Goal: Find contact information: Find contact information

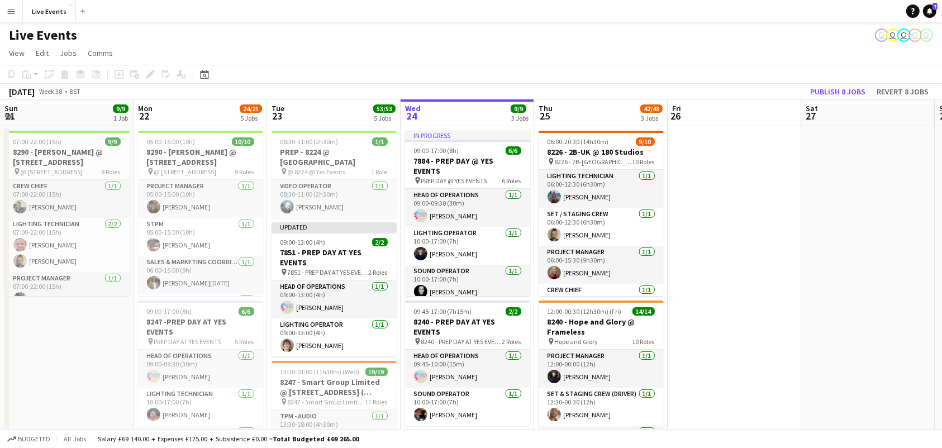
drag, startPoint x: 608, startPoint y: 235, endPoint x: 721, endPoint y: 237, distance: 112.9
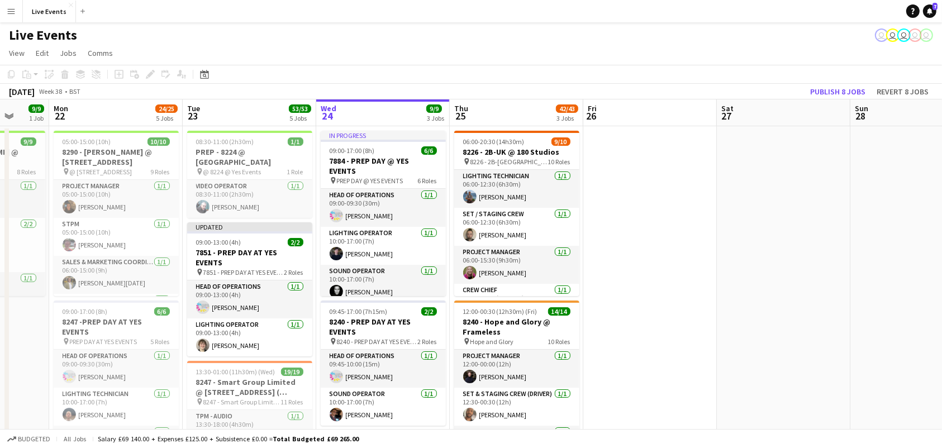
scroll to position [0, 368]
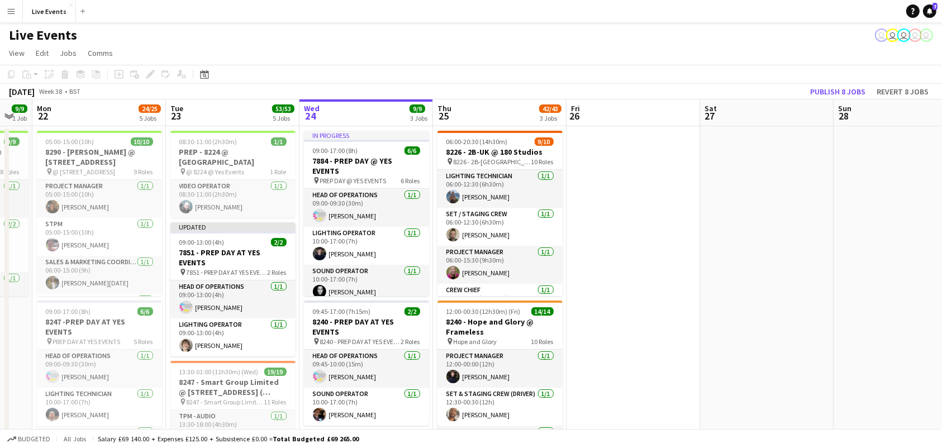
drag, startPoint x: 796, startPoint y: 271, endPoint x: 686, endPoint y: 287, distance: 111.3
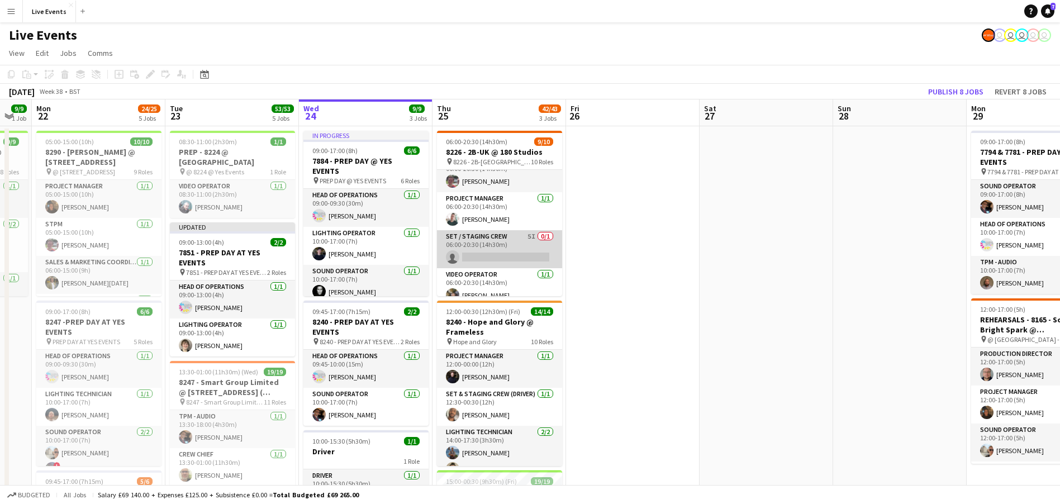
scroll to position [252, 0]
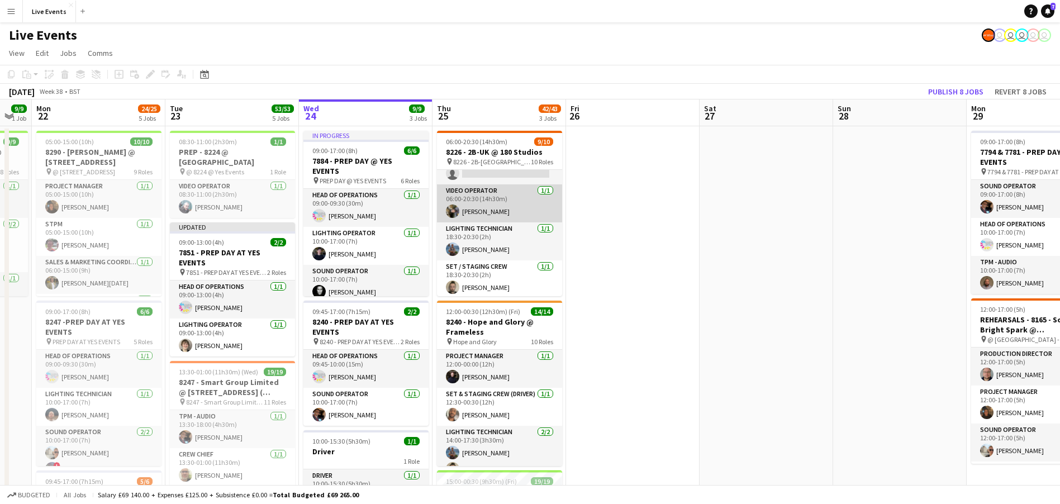
click at [514, 208] on app-card-role "Video Operator [DATE] 06:00-20:30 (14h30m) [PERSON_NAME]" at bounding box center [499, 203] width 125 height 38
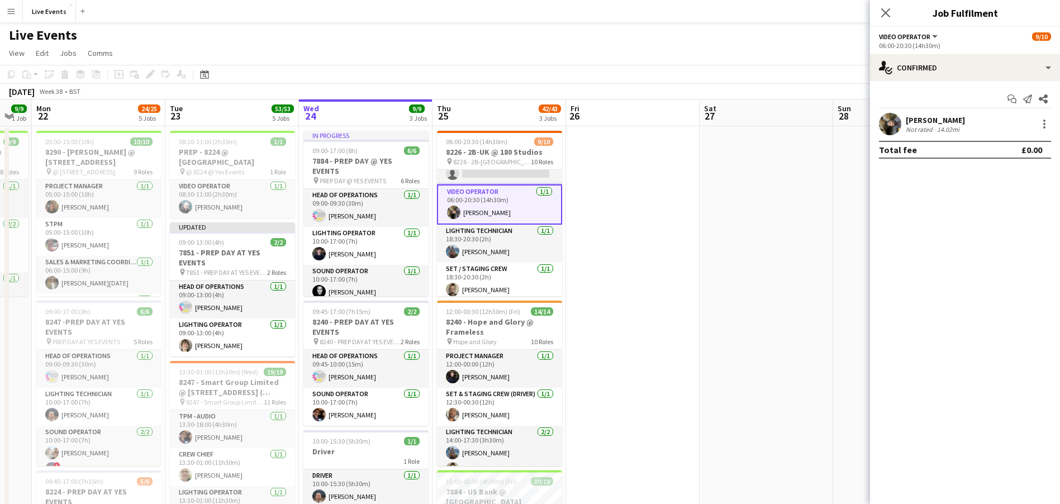
click at [893, 125] on app-user-avatar at bounding box center [890, 124] width 22 height 22
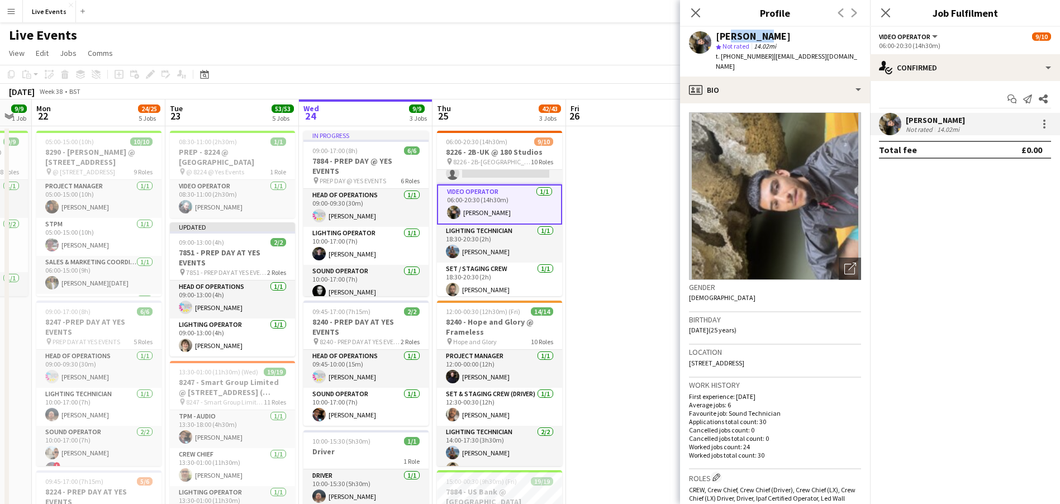
drag, startPoint x: 752, startPoint y: 33, endPoint x: 725, endPoint y: 35, distance: 26.9
click at [725, 35] on div "[PERSON_NAME]" at bounding box center [753, 36] width 75 height 10
drag, startPoint x: 715, startPoint y: 35, endPoint x: 782, endPoint y: 41, distance: 67.9
click at [782, 41] on div "[PERSON_NAME] star Not rated 14.02mi t. [PHONE_NUMBER] | [EMAIL_ADDRESS][DOMAIN…" at bounding box center [775, 52] width 190 height 50
click at [761, 29] on div "[PERSON_NAME] star Not rated 14.02mi t. [PHONE_NUMBER] | [EMAIL_ADDRESS][DOMAIN…" at bounding box center [775, 52] width 190 height 50
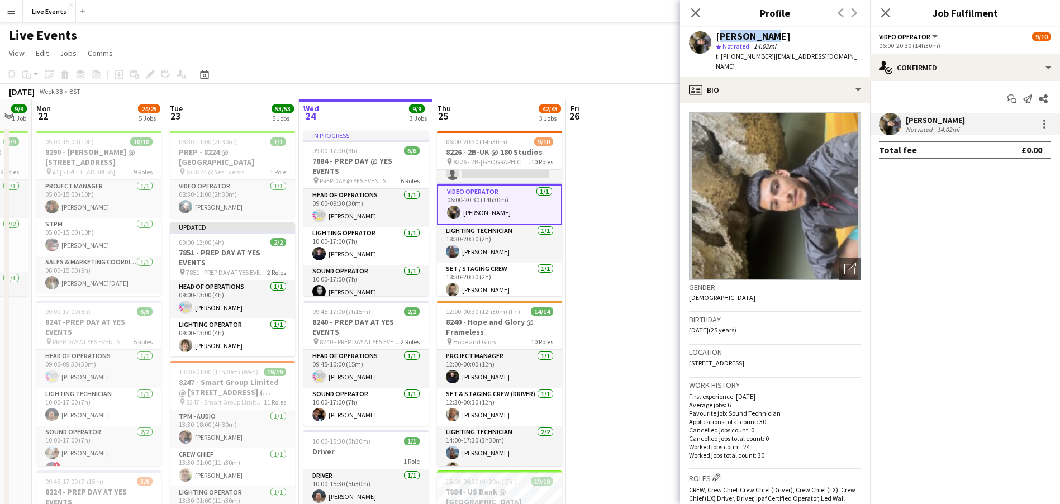
drag, startPoint x: 717, startPoint y: 31, endPoint x: 763, endPoint y: 33, distance: 46.4
click at [763, 33] on div "[PERSON_NAME]" at bounding box center [788, 36] width 145 height 10
copy div "[PERSON_NAME]"
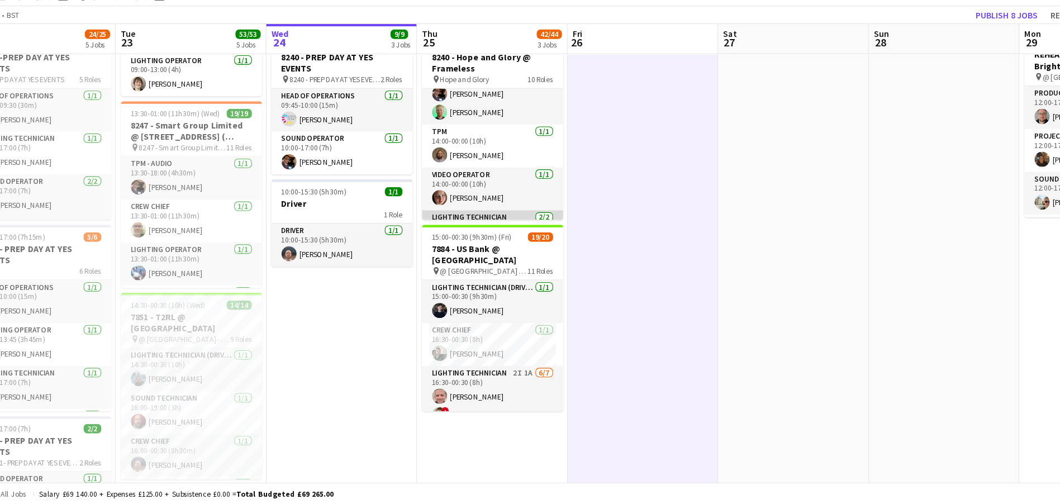
scroll to position [254, 0]
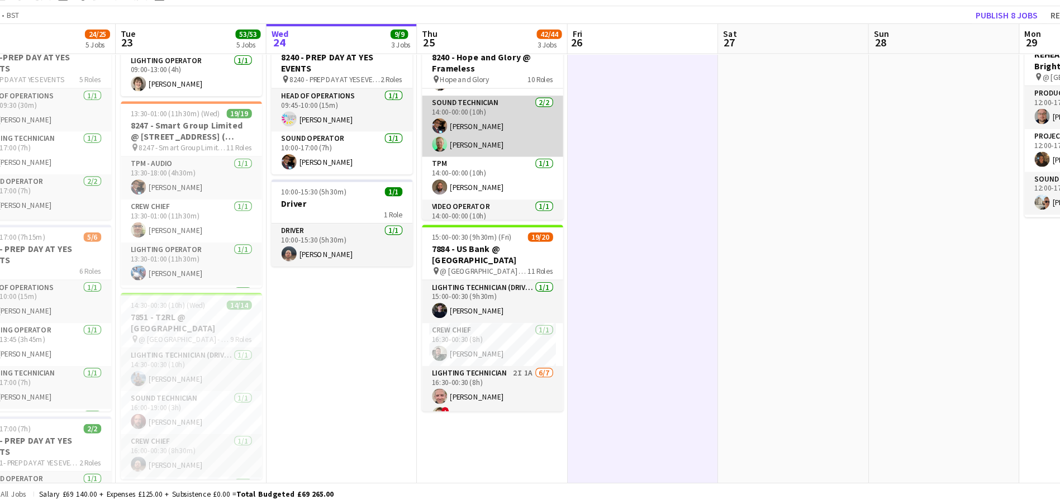
drag, startPoint x: 500, startPoint y: 177, endPoint x: 505, endPoint y: 178, distance: 5.8
click at [500, 177] on app-card-role "Sound Technician [DATE] 14:00-00:00 (10h) [PERSON_NAME] [PERSON_NAME]" at bounding box center [499, 169] width 125 height 54
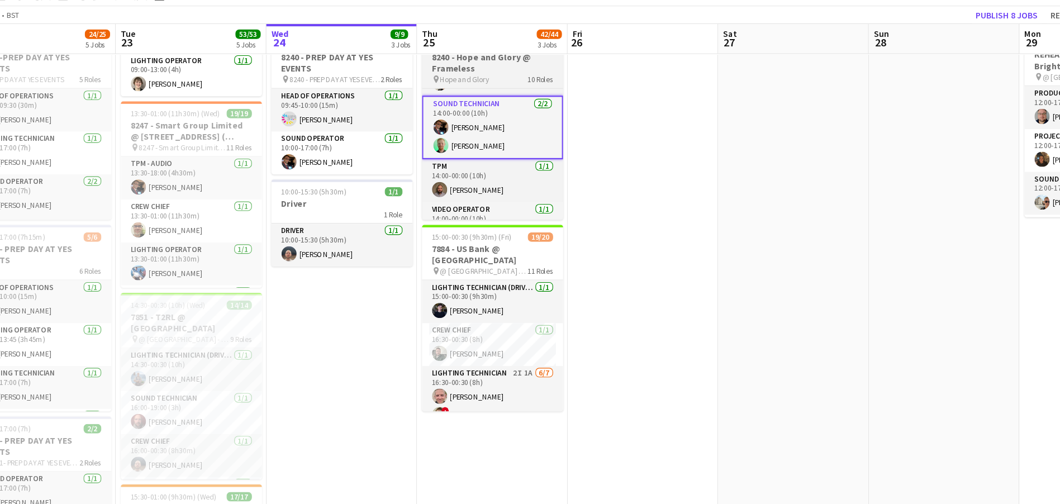
scroll to position [0, 368]
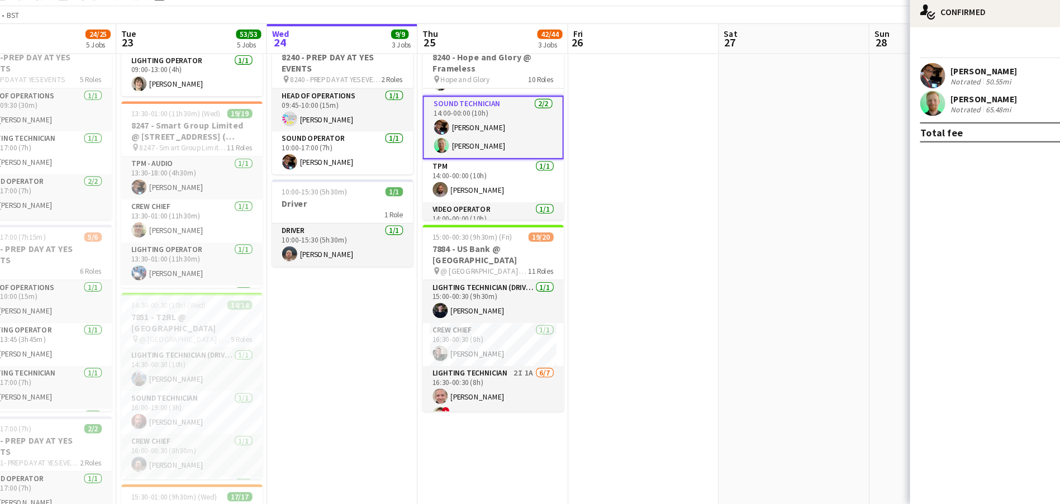
click at [891, 149] on app-user-avatar at bounding box center [890, 148] width 22 height 22
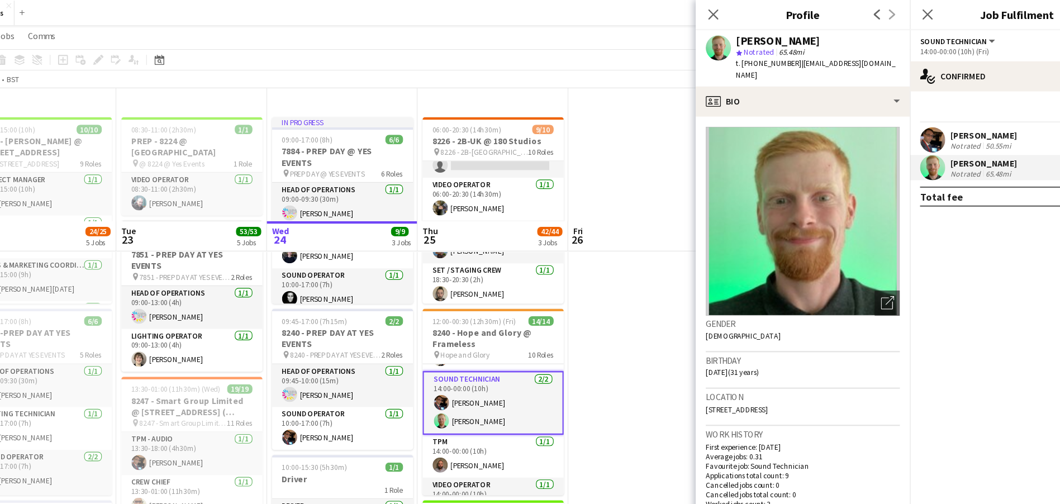
scroll to position [0, 0]
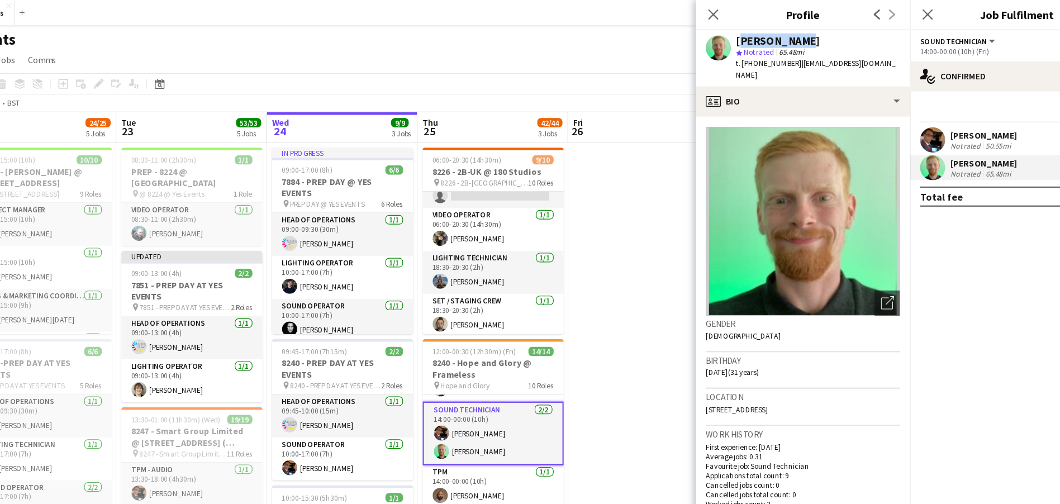
drag, startPoint x: 782, startPoint y: 32, endPoint x: 717, endPoint y: 40, distance: 65.8
click at [717, 40] on div "[PERSON_NAME]" at bounding box center [788, 36] width 145 height 10
copy div "[PERSON_NAME]"
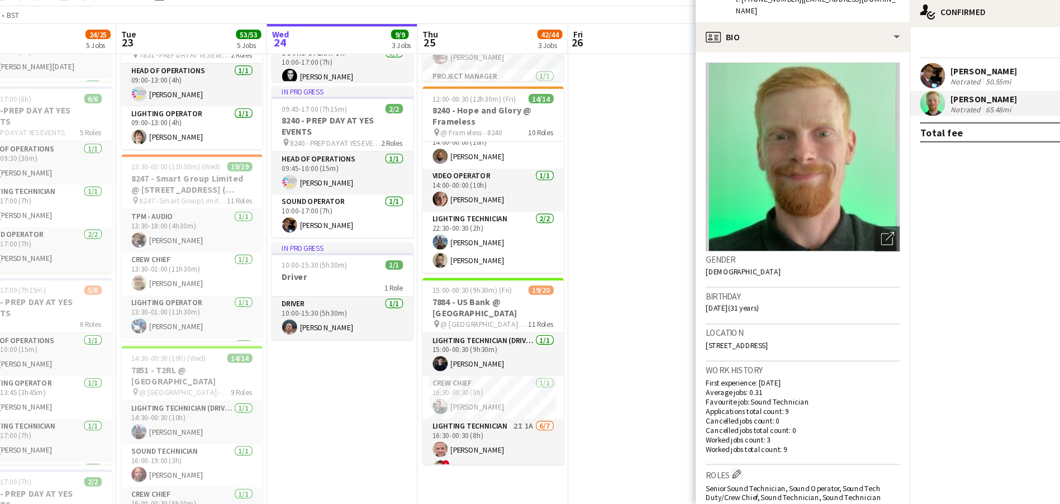
scroll to position [240, 0]
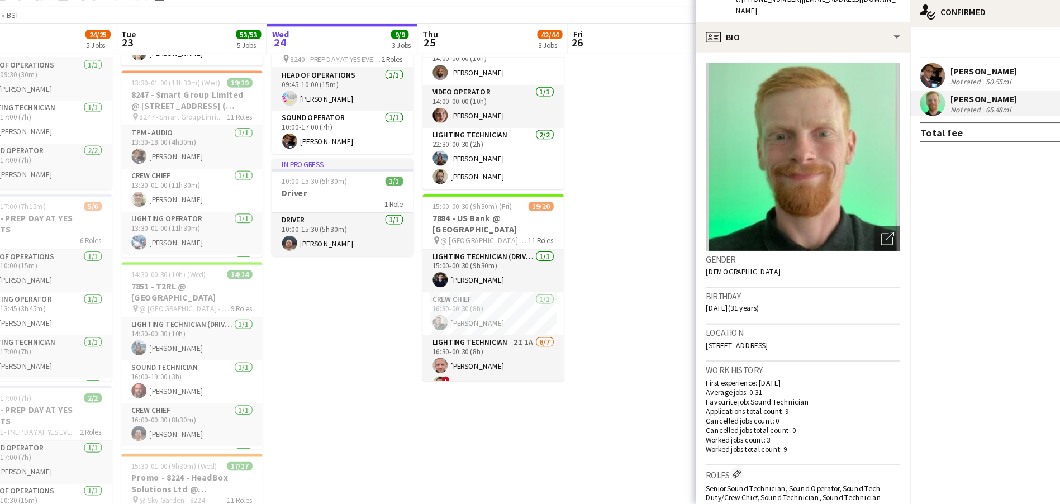
click at [606, 259] on app-date-cell at bounding box center [634, 432] width 134 height 1095
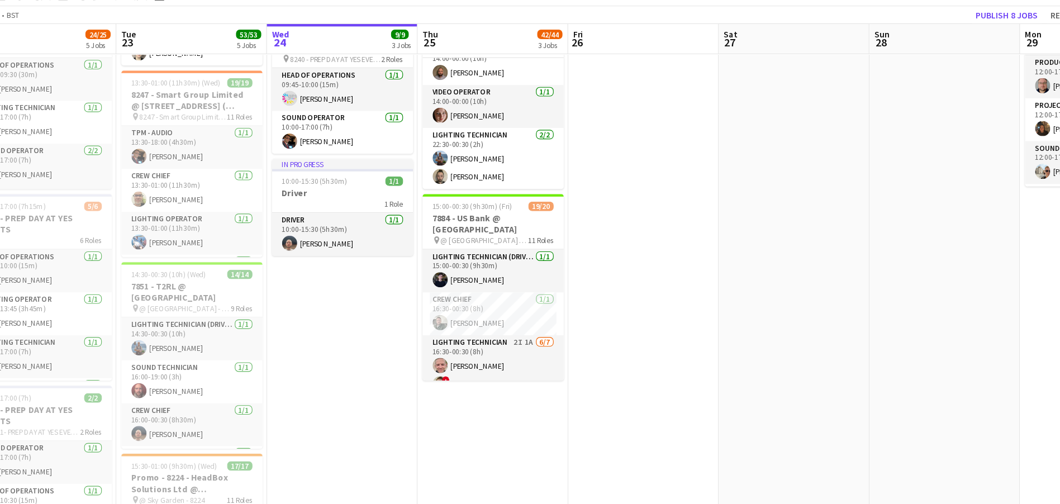
scroll to position [329, 0]
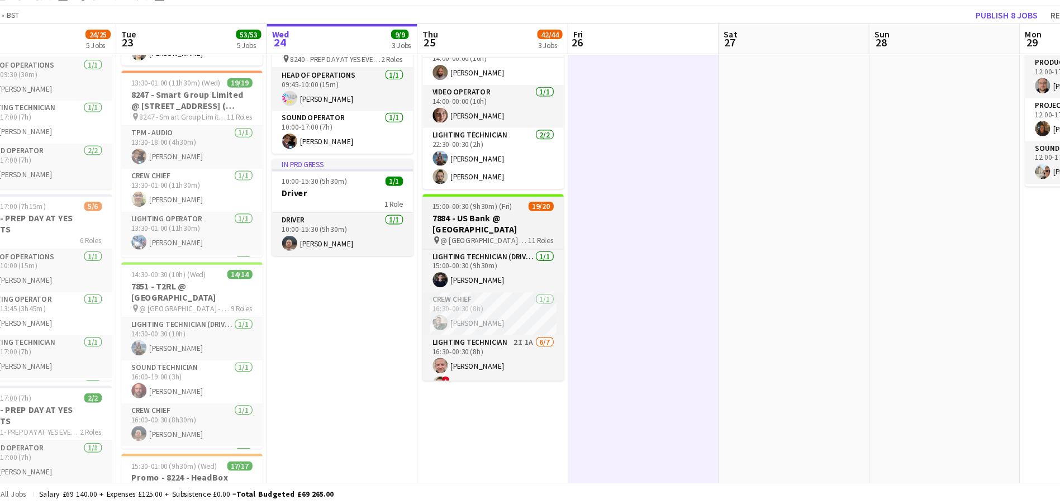
click at [500, 244] on app-job-card "15:00-00:30 (9h30m) (Fri) 19/20 7884 - US Bank @ [GEOGRAPHIC_DATA] pin @ [GEOGR…" at bounding box center [500, 311] width 125 height 165
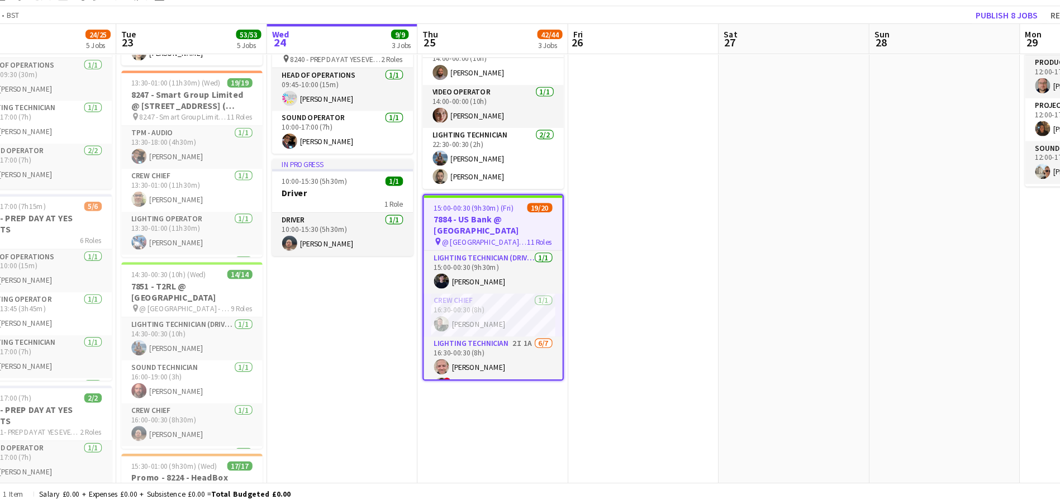
click at [499, 244] on span "15:00-00:30 (9h30m) (Fri)" at bounding box center [483, 241] width 71 height 8
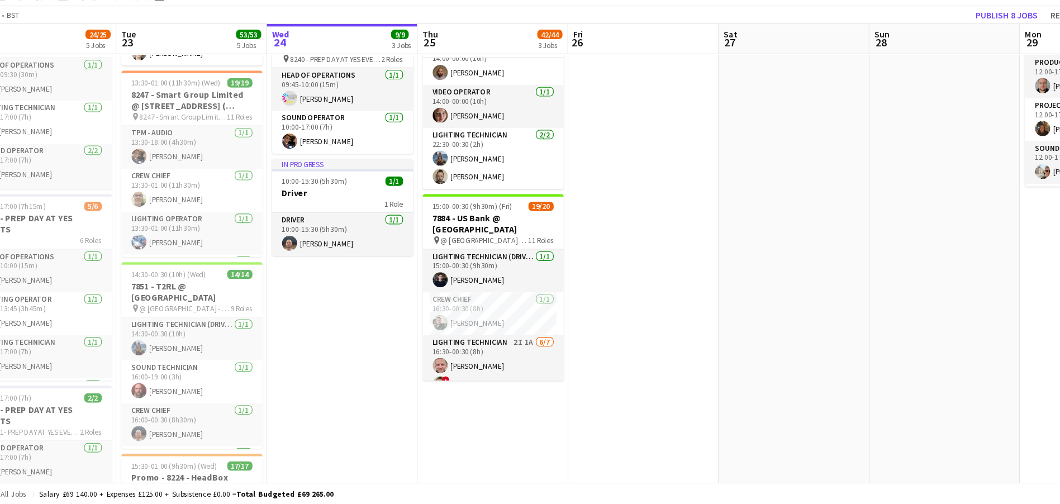
scroll to position [222, 0]
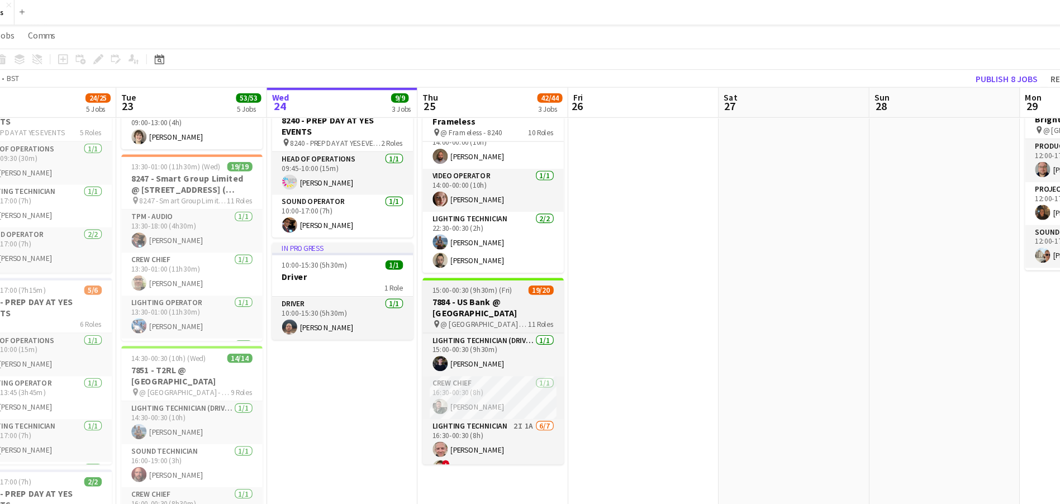
click at [481, 269] on h3 "7884 - US Bank @ [GEOGRAPHIC_DATA]" at bounding box center [500, 273] width 125 height 20
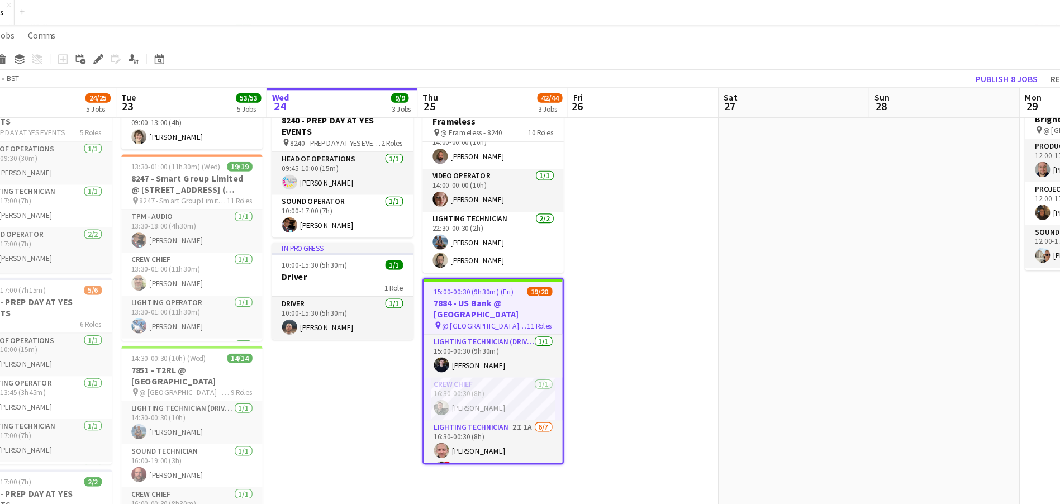
click at [159, 56] on div "Add job Add linked Job Edit Edit linked Job Applicants" at bounding box center [146, 52] width 86 height 13
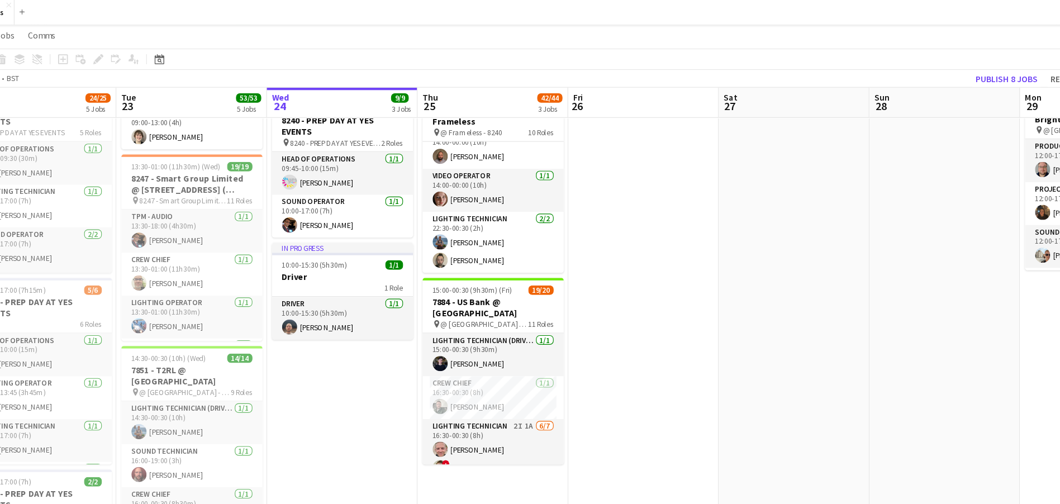
click at [153, 51] on div "Add job Add linked Job Edit Edit linked Job Applicants" at bounding box center [146, 52] width 86 height 13
click at [476, 269] on h3 "7884 - US Bank @ [GEOGRAPHIC_DATA]" at bounding box center [500, 273] width 125 height 20
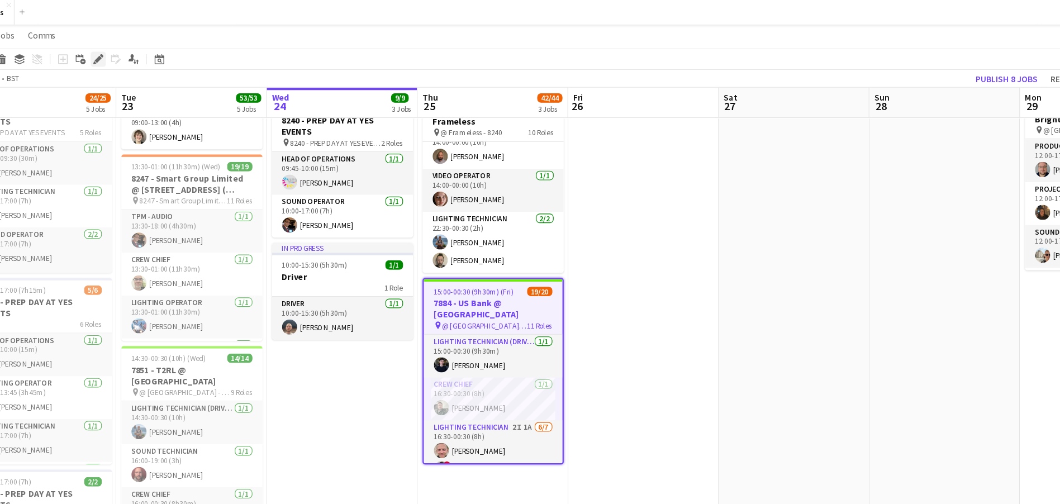
click at [149, 50] on icon "Edit" at bounding box center [150, 53] width 9 height 9
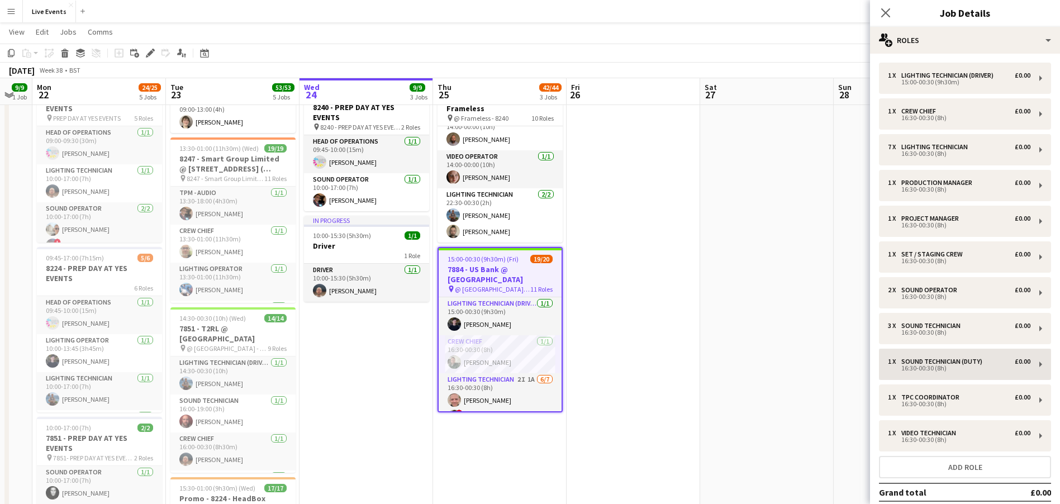
scroll to position [61, 0]
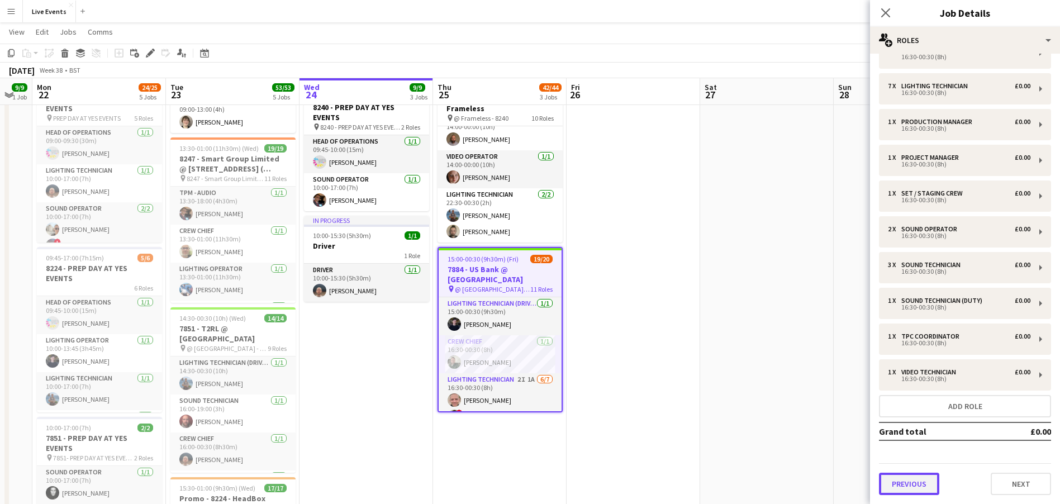
click at [904, 448] on button "Previous" at bounding box center [909, 484] width 60 height 22
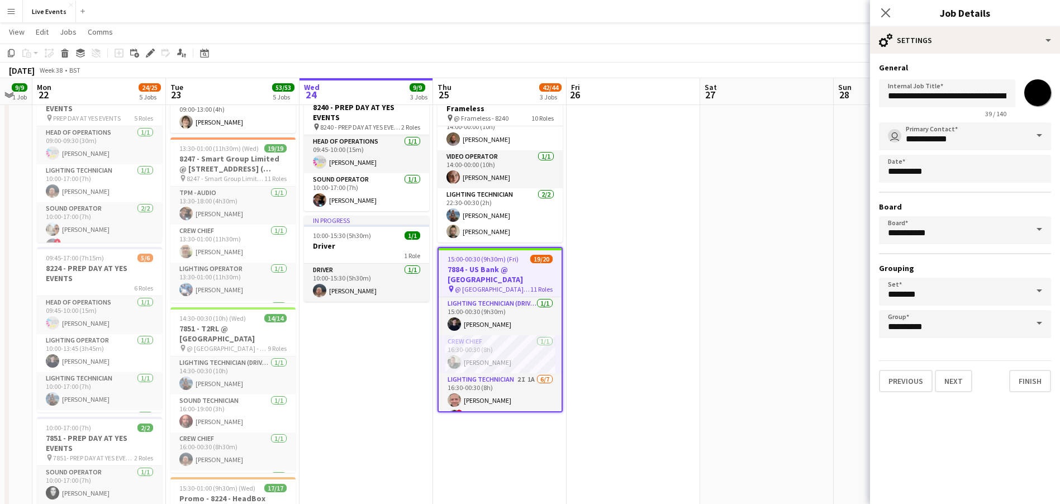
scroll to position [0, 0]
click at [894, 378] on button "Previous" at bounding box center [906, 381] width 54 height 22
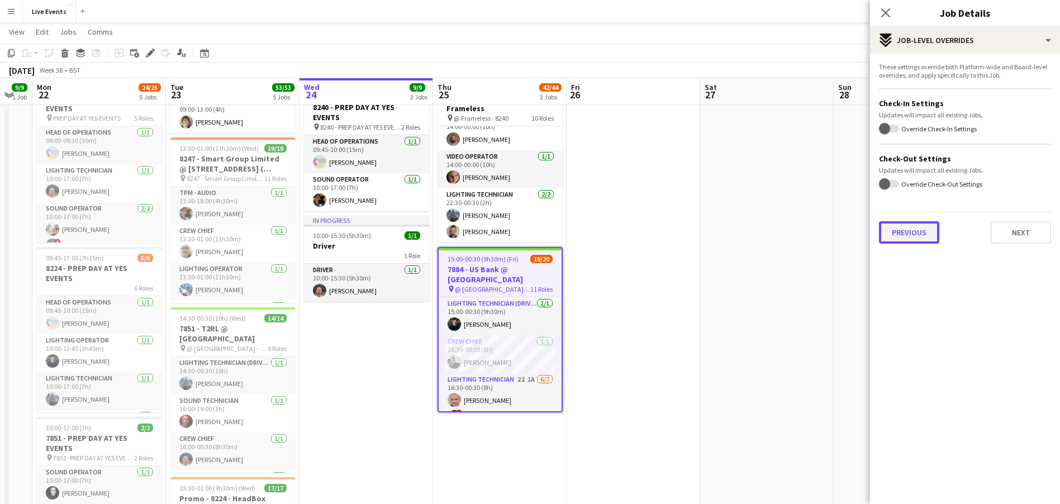
click at [893, 229] on button "Previous" at bounding box center [909, 232] width 60 height 22
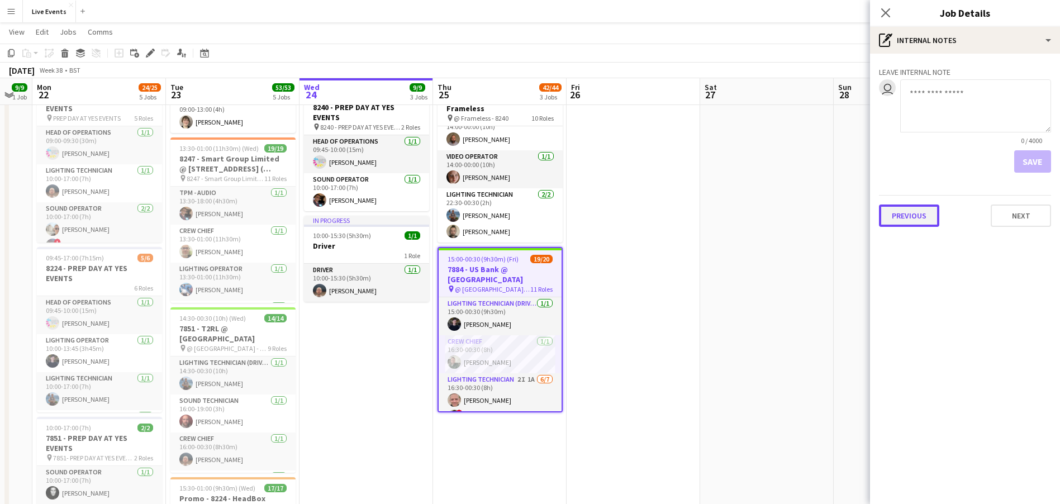
click at [900, 218] on button "Previous" at bounding box center [909, 216] width 60 height 22
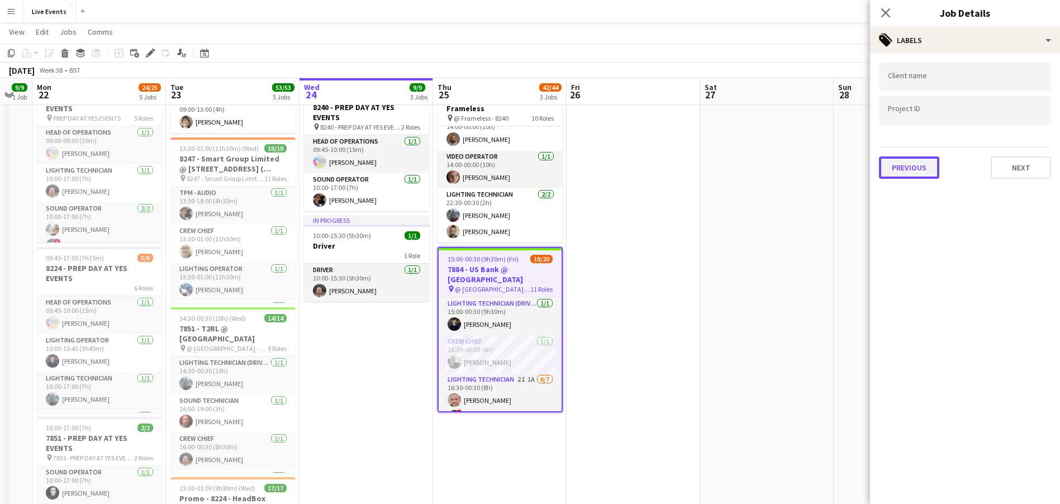
click at [908, 163] on button "Previous" at bounding box center [909, 167] width 60 height 22
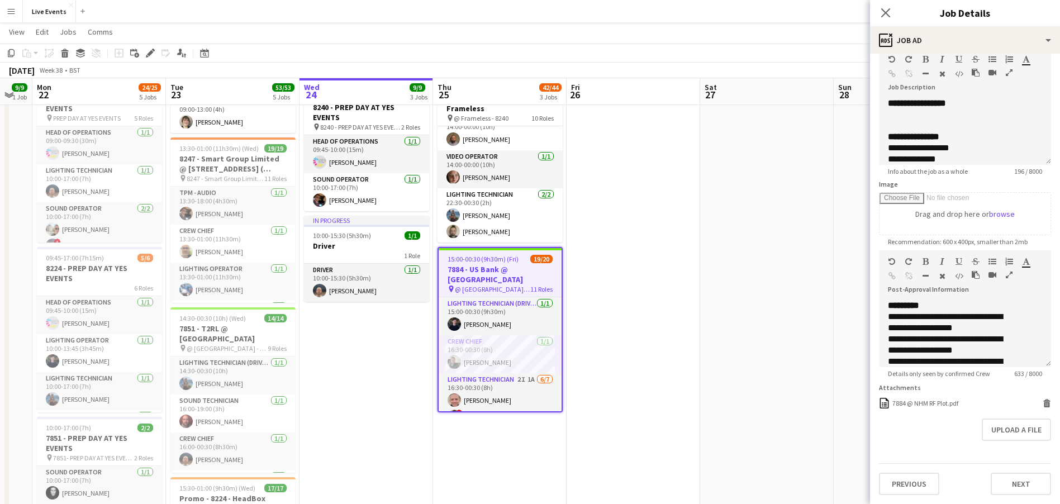
scroll to position [93, 0]
click at [904, 403] on div "7884 @ NHM RF Plot.pdf" at bounding box center [926, 403] width 66 height 8
click at [577, 336] on app-date-cell at bounding box center [634, 450] width 134 height 1095
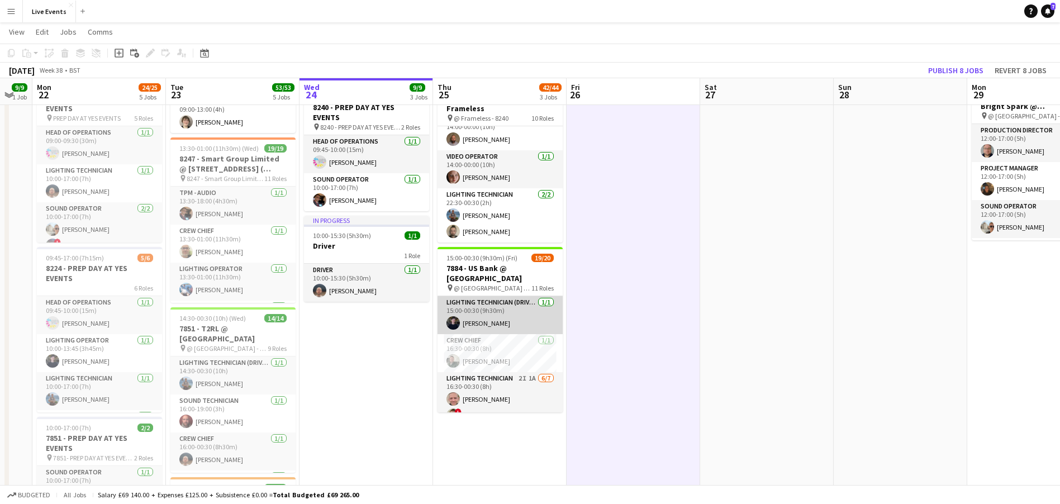
click at [509, 319] on app-card-role "Lighting Technician (Driver) [DATE] 15:00-00:30 (9h30m) [PERSON_NAME]" at bounding box center [500, 315] width 125 height 38
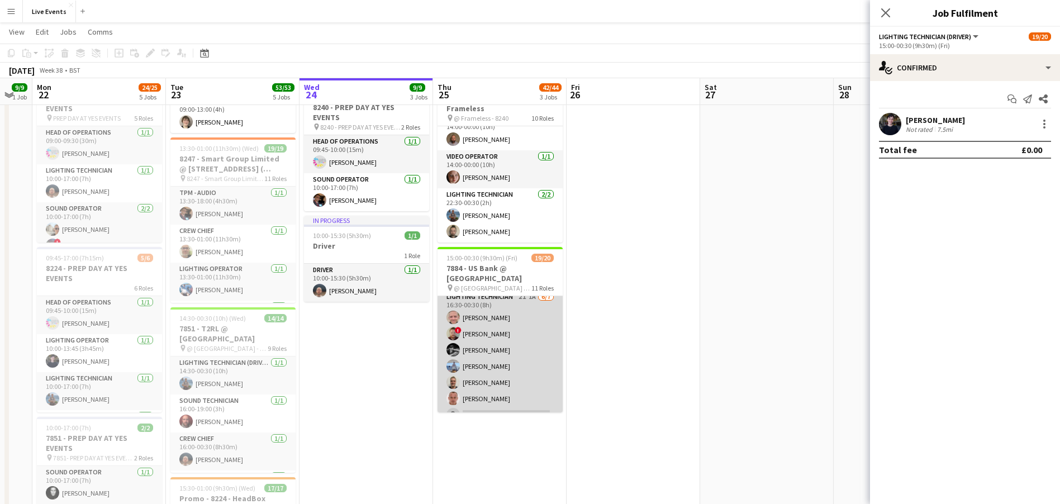
scroll to position [168, 0]
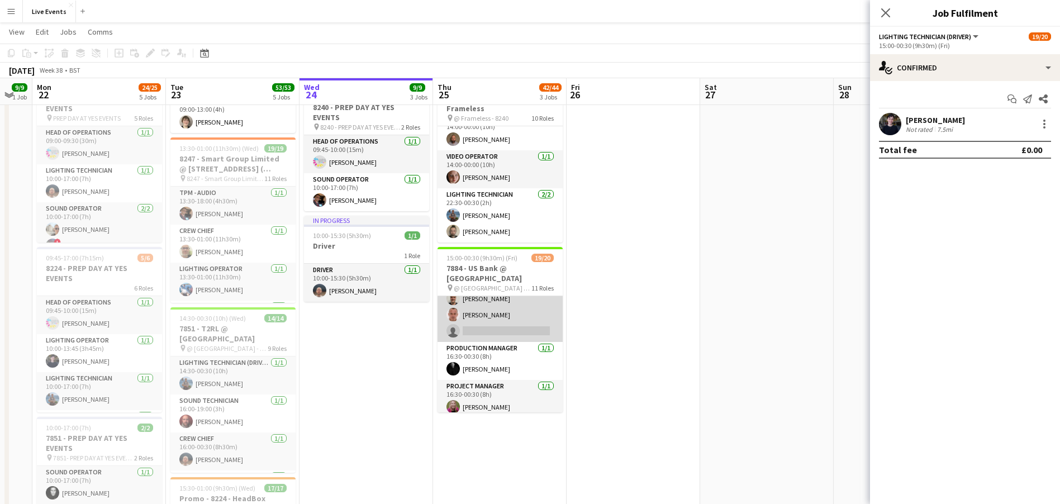
click at [472, 311] on app-card-role "Lighting Technician 2I 1A [DATE] 16:30-00:30 (8h) [PERSON_NAME] ! [PERSON_NAME]…" at bounding box center [500, 274] width 125 height 135
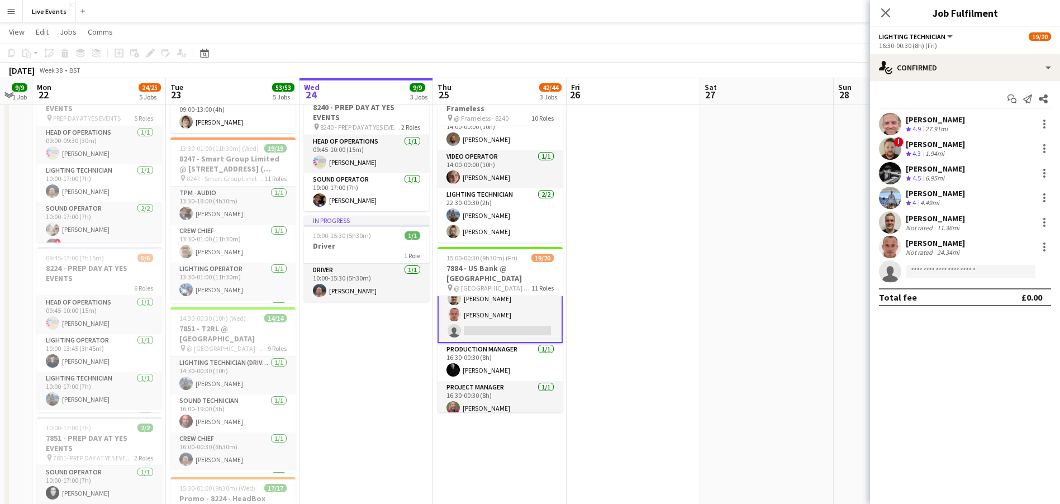
click at [886, 245] on app-user-avatar at bounding box center [890, 247] width 22 height 22
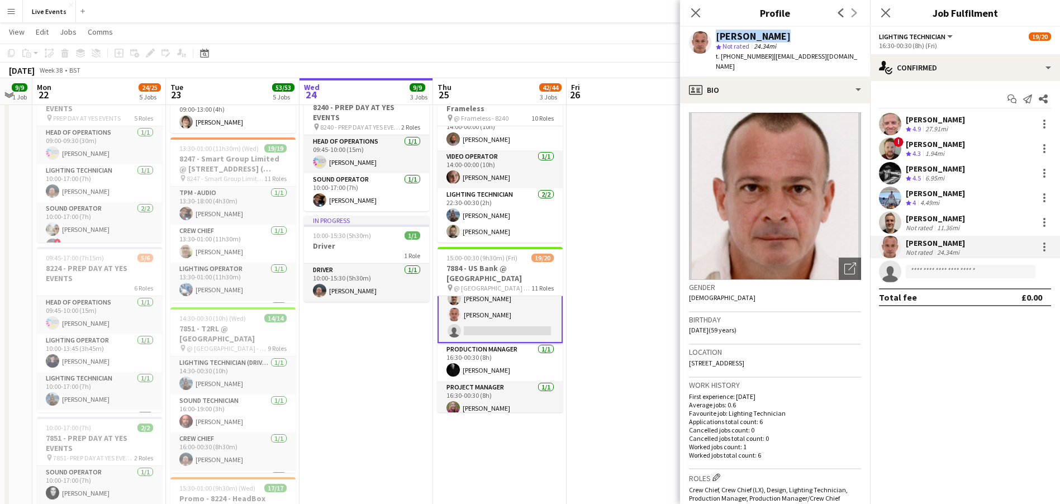
drag, startPoint x: 791, startPoint y: 33, endPoint x: 713, endPoint y: 27, distance: 78.4
click at [713, 27] on div "[PERSON_NAME] star Not rated 24.34mi t. [PHONE_NUMBER] | [EMAIL_ADDRESS][DOMAIN…" at bounding box center [775, 52] width 190 height 50
copy div "[PERSON_NAME]"
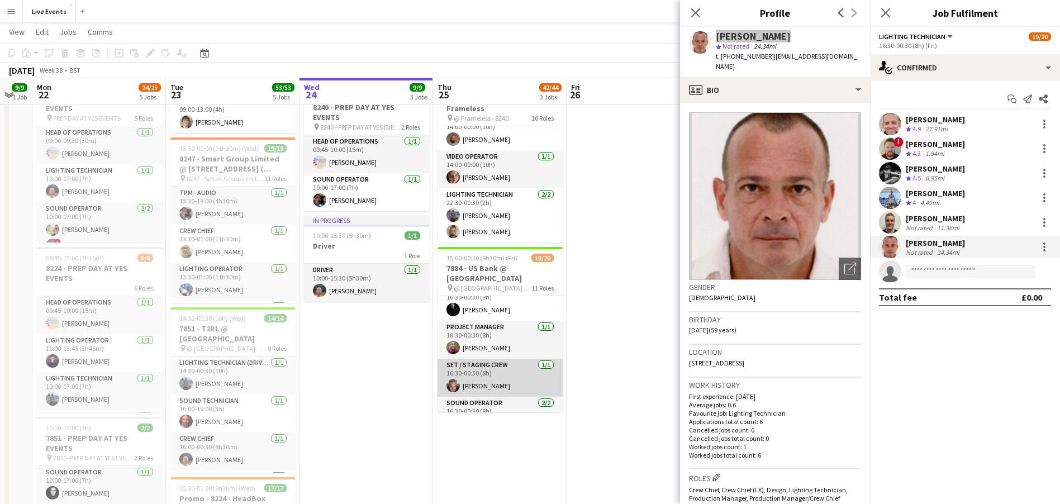
scroll to position [250, 0]
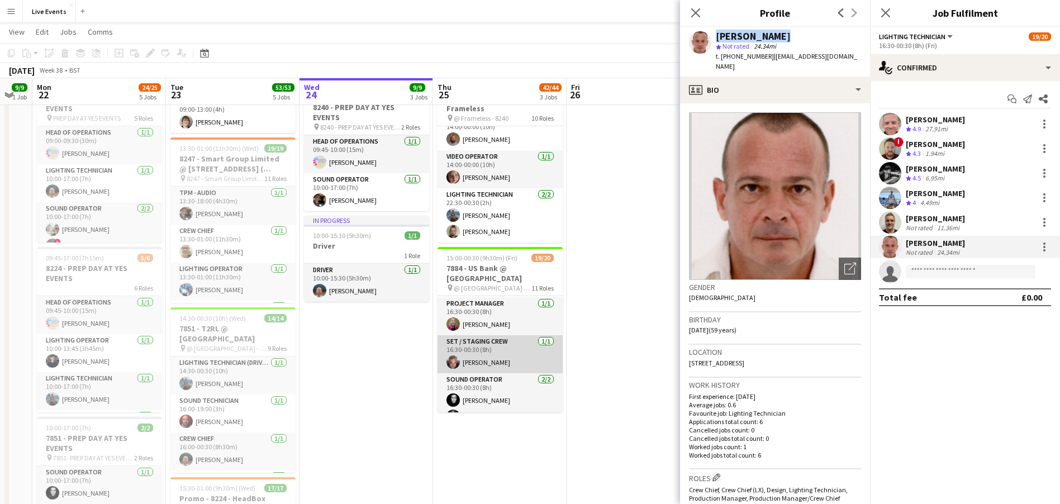
click at [491, 355] on app-card-role "Set / Staging Crew [DATE] 16:30-00:30 (8h) [PERSON_NAME]" at bounding box center [500, 354] width 125 height 38
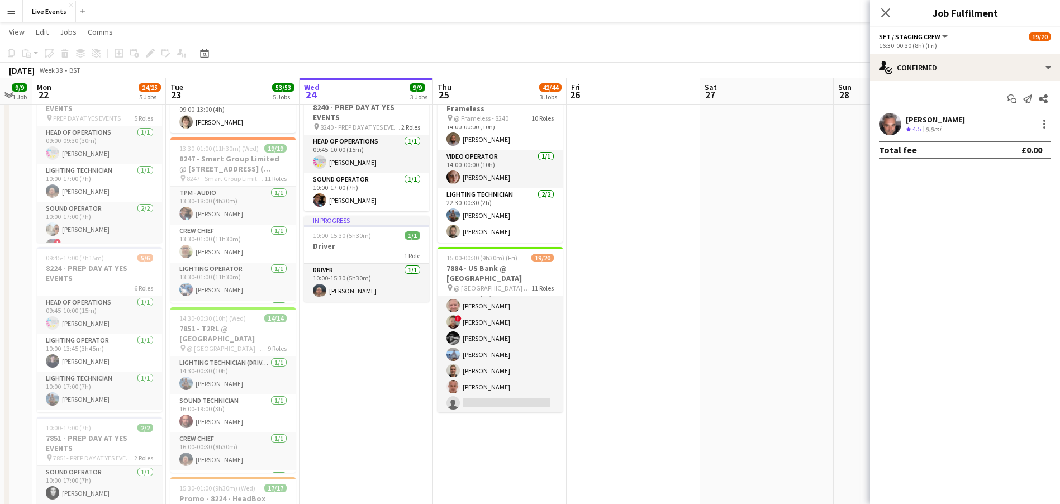
scroll to position [115, 0]
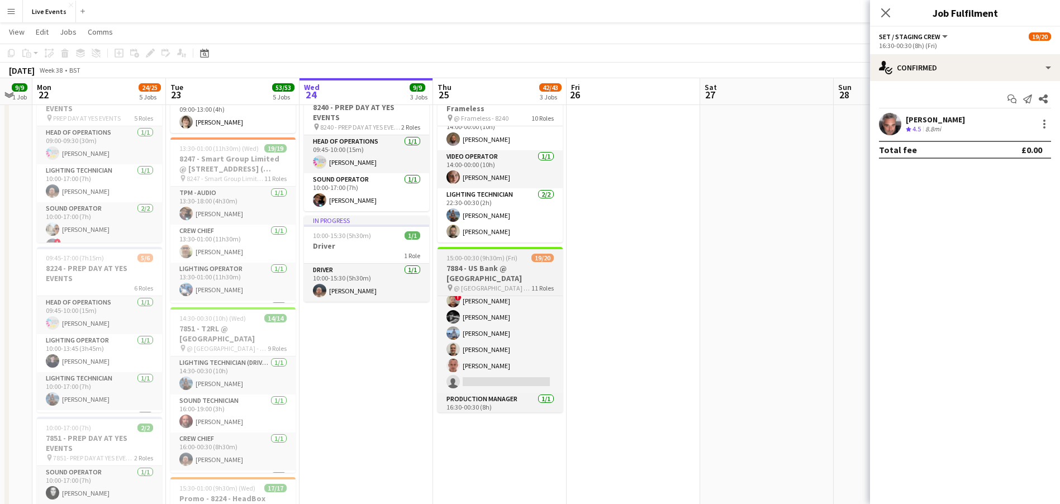
click at [497, 271] on h3 "7884 - US Bank @ [GEOGRAPHIC_DATA]" at bounding box center [500, 273] width 125 height 20
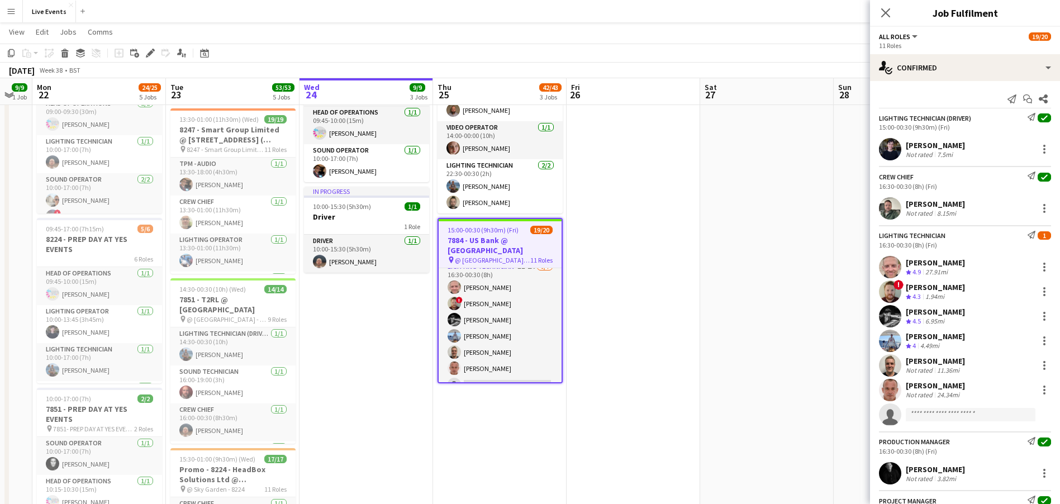
scroll to position [168, 0]
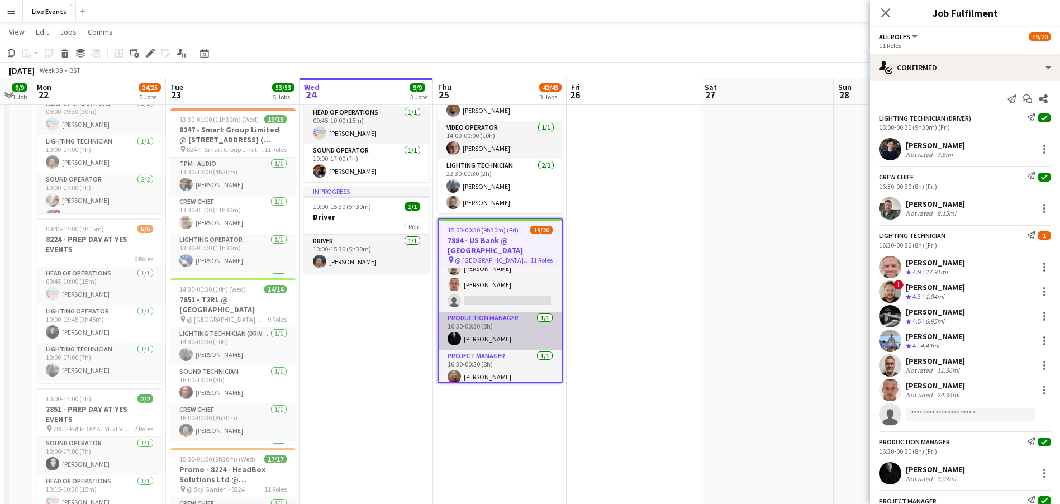
click at [502, 335] on app-card-role "Production Manager [DATE] 16:30-00:30 (8h) [PERSON_NAME]" at bounding box center [500, 331] width 123 height 38
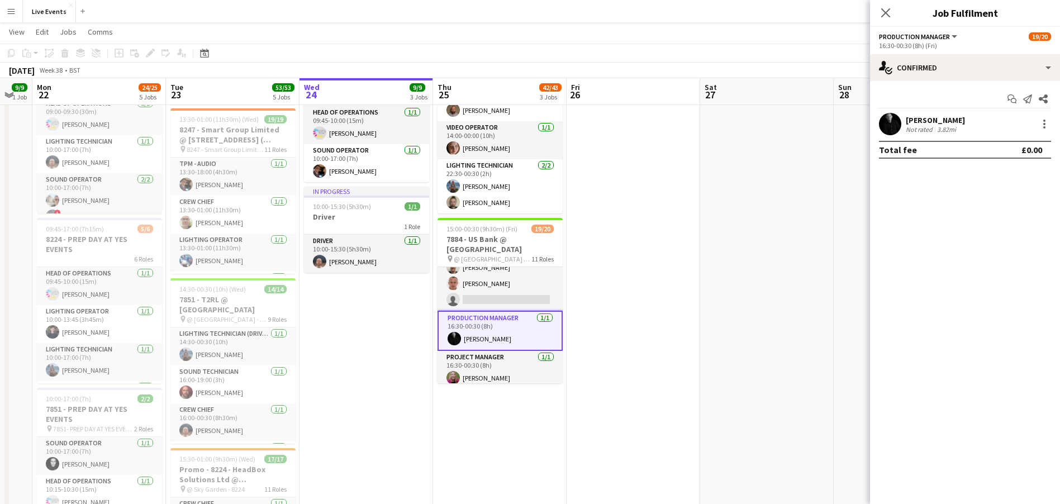
click at [889, 125] on app-user-avatar at bounding box center [890, 124] width 22 height 22
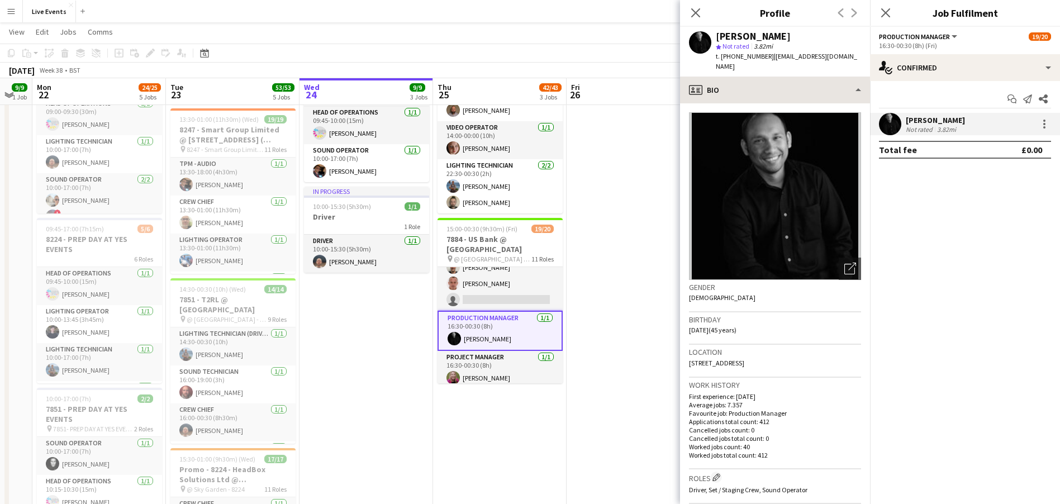
drag, startPoint x: 768, startPoint y: 54, endPoint x: 856, endPoint y: 69, distance: 89.1
click at [856, 69] on app-crew-profile "Close pop-in Profile Previous Next [PERSON_NAME] star Not rated 3.82mi t. [PHON…" at bounding box center [775, 252] width 190 height 504
copy app-crew-profile "[EMAIL_ADDRESS][DOMAIN_NAME] profile"
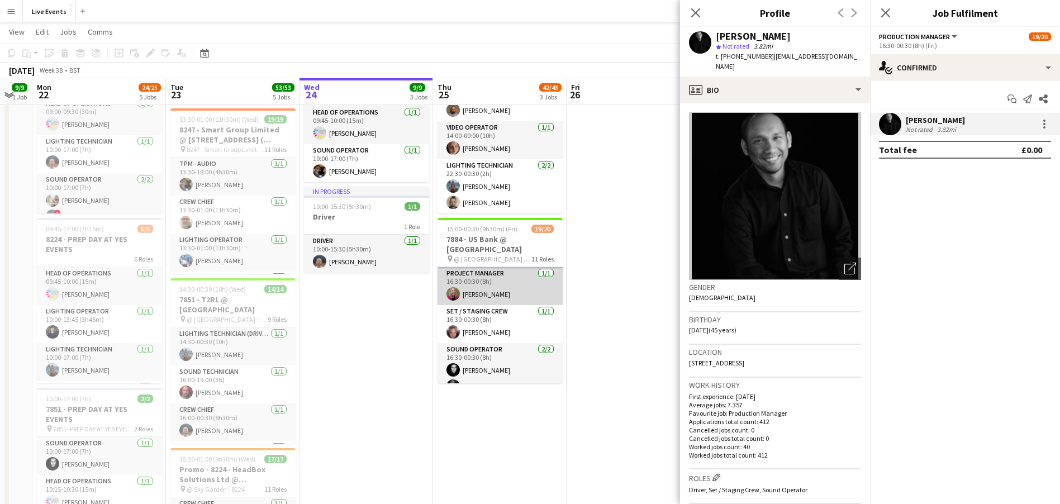
click at [502, 284] on app-card-role "Project Manager [DATE] 16:30-00:30 (8h) [PERSON_NAME]" at bounding box center [500, 286] width 125 height 38
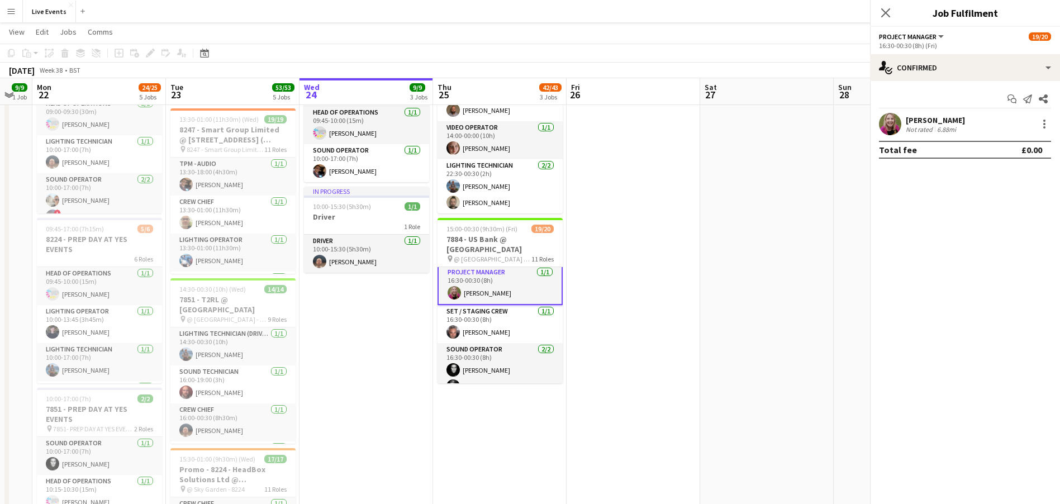
scroll to position [249, 0]
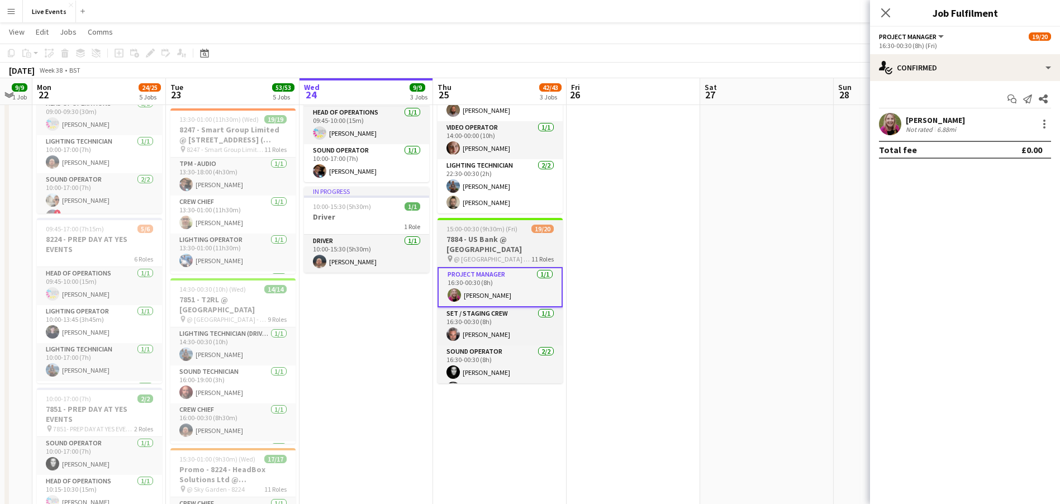
click at [485, 281] on app-card-role "Project Manager [DATE] 16:30-00:30 (8h) [PERSON_NAME]" at bounding box center [500, 287] width 125 height 40
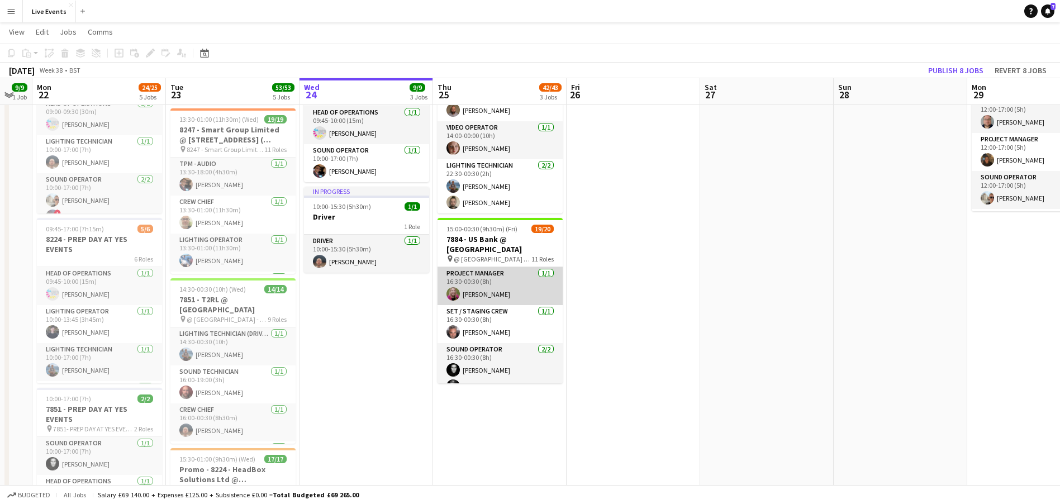
click at [495, 302] on app-card-role "Project Manager [DATE] 16:30-00:30 (8h) [PERSON_NAME]" at bounding box center [500, 286] width 125 height 38
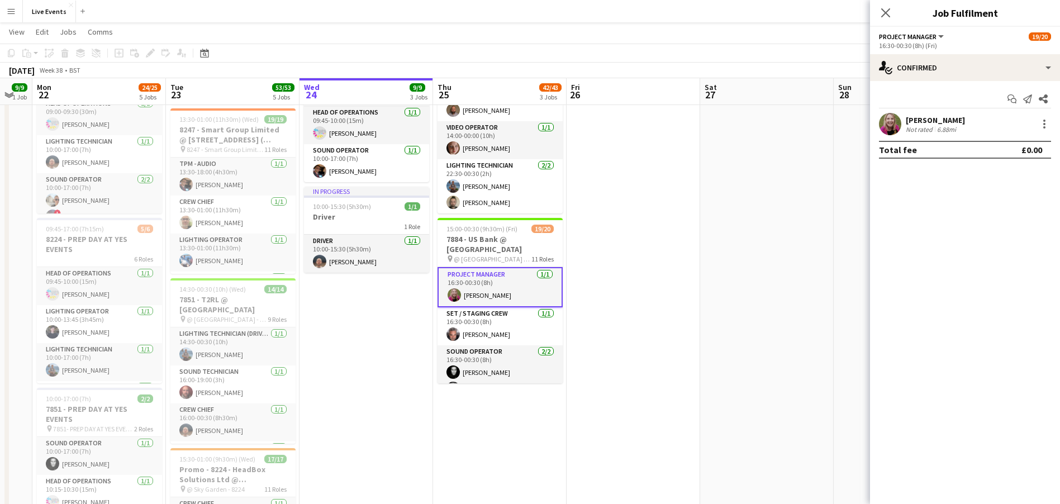
click at [878, 125] on div "[PERSON_NAME] Not rated 6.88mi" at bounding box center [965, 124] width 190 height 22
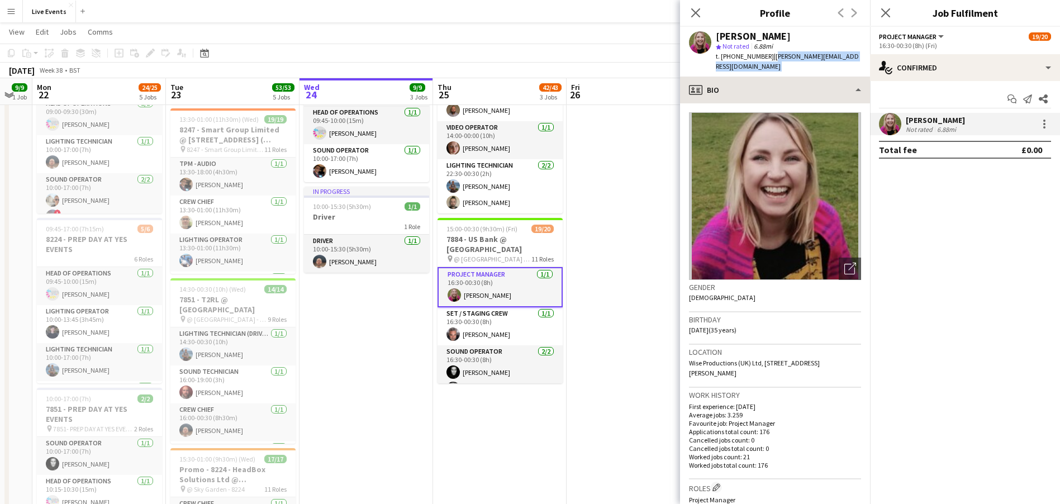
drag, startPoint x: 769, startPoint y: 56, endPoint x: 832, endPoint y: 66, distance: 63.4
click at [832, 66] on app-crew-profile "Close pop-in Profile Previous Next [PERSON_NAME] star Not rated 6.88mi t. [PHON…" at bounding box center [775, 252] width 190 height 504
copy app-crew-profile "[PERSON_NAME][EMAIL_ADDRESS][DOMAIN_NAME] profile"
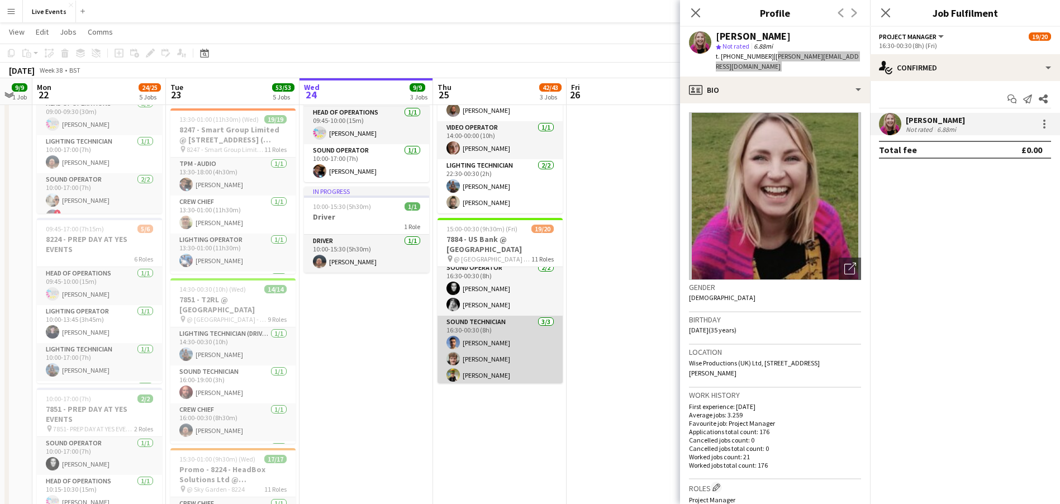
scroll to position [417, 0]
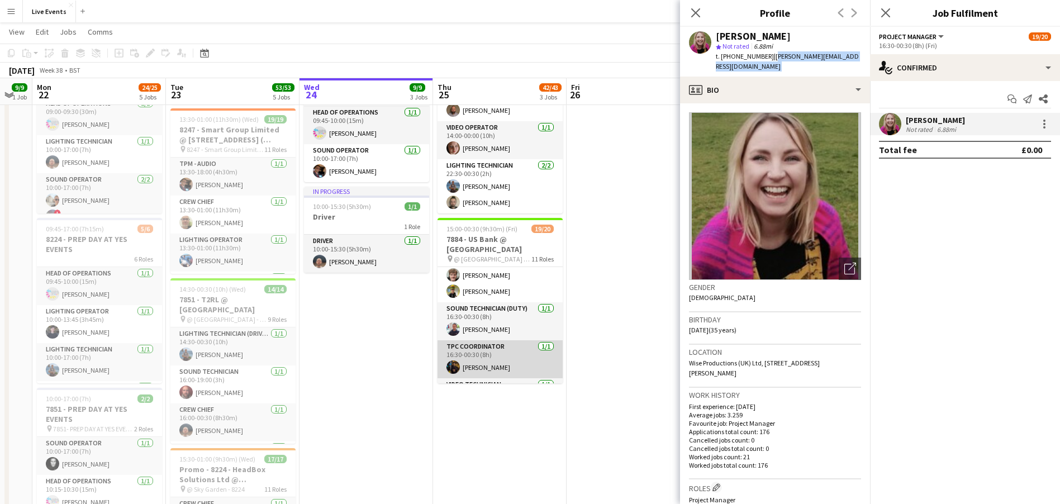
click at [502, 363] on app-card-role "TPC Coordinator [DATE] 16:30-00:30 (8h) [PERSON_NAME]" at bounding box center [500, 359] width 125 height 38
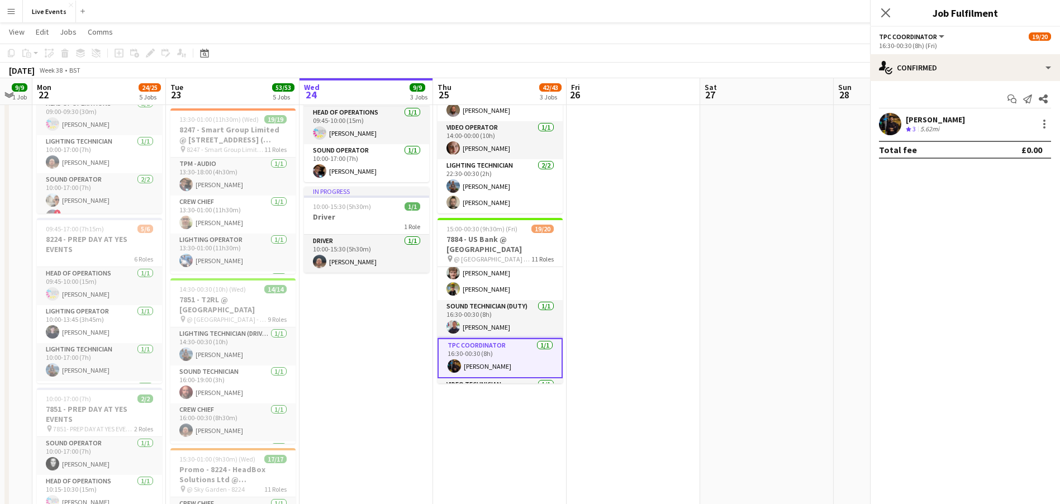
scroll to position [415, 0]
click at [897, 127] on app-user-avatar at bounding box center [890, 124] width 22 height 22
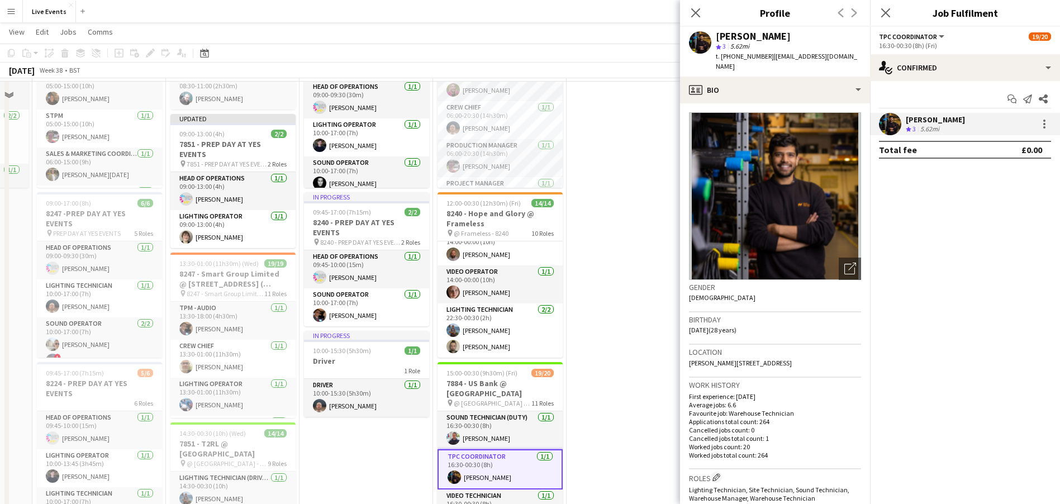
scroll to position [84, 0]
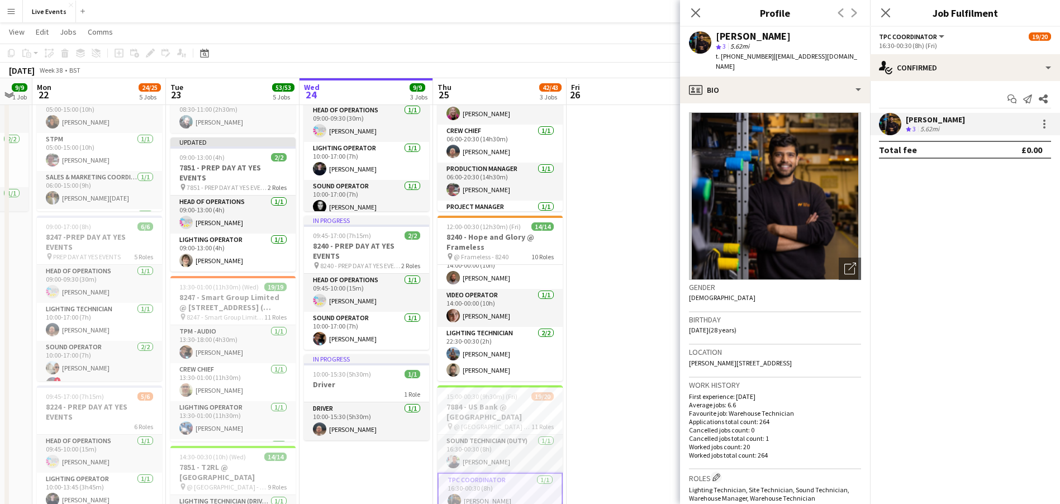
drag, startPoint x: 635, startPoint y: 163, endPoint x: 644, endPoint y: 120, distance: 44.0
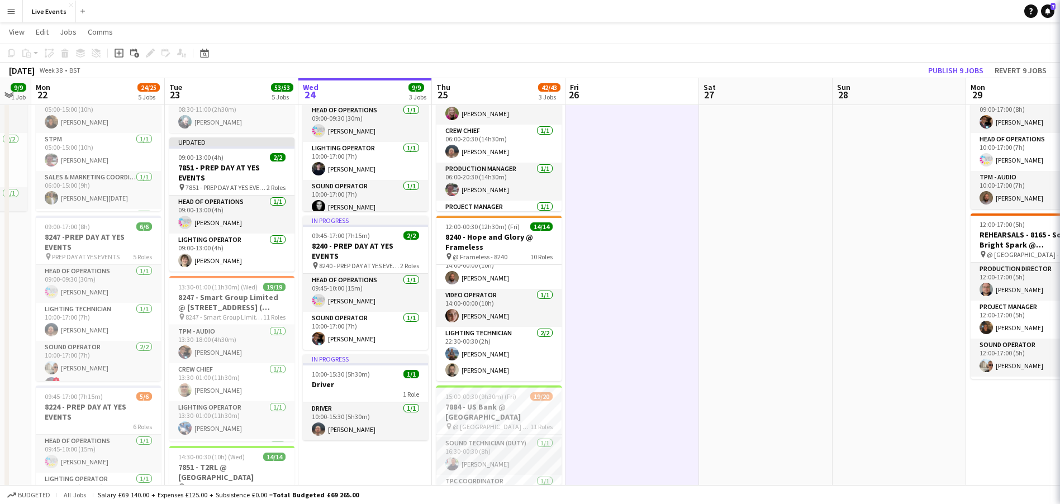
scroll to position [448, 0]
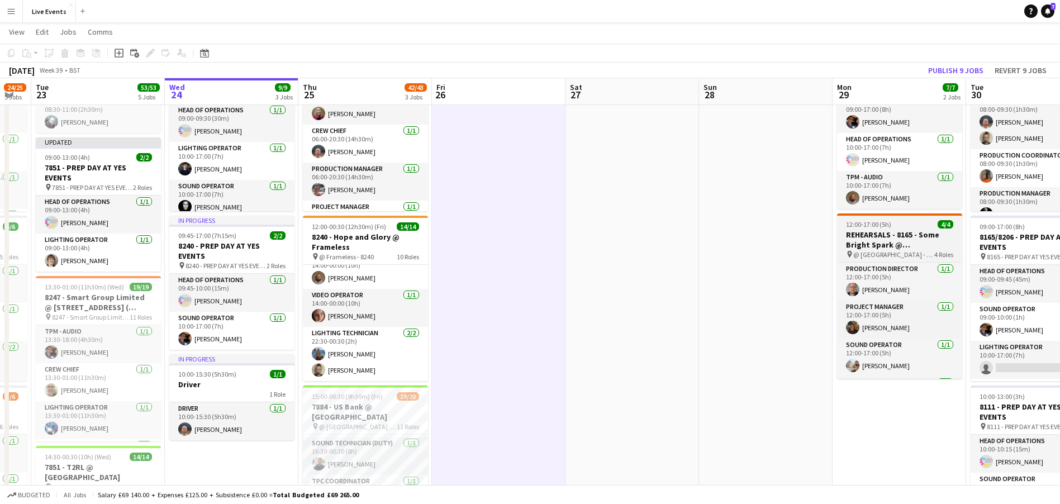
drag, startPoint x: 743, startPoint y: 319, endPoint x: 724, endPoint y: 373, distance: 56.7
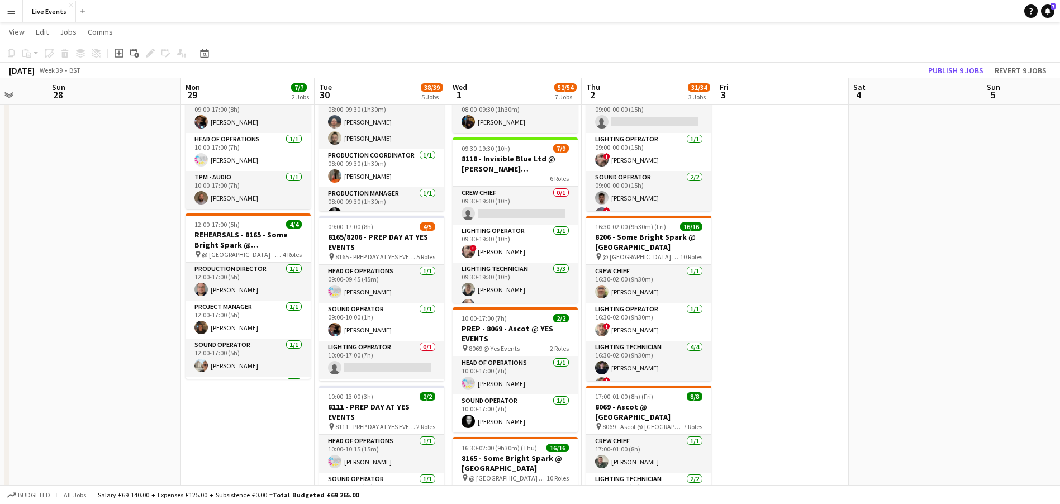
drag, startPoint x: 567, startPoint y: 440, endPoint x: 224, endPoint y: 443, distance: 343.2
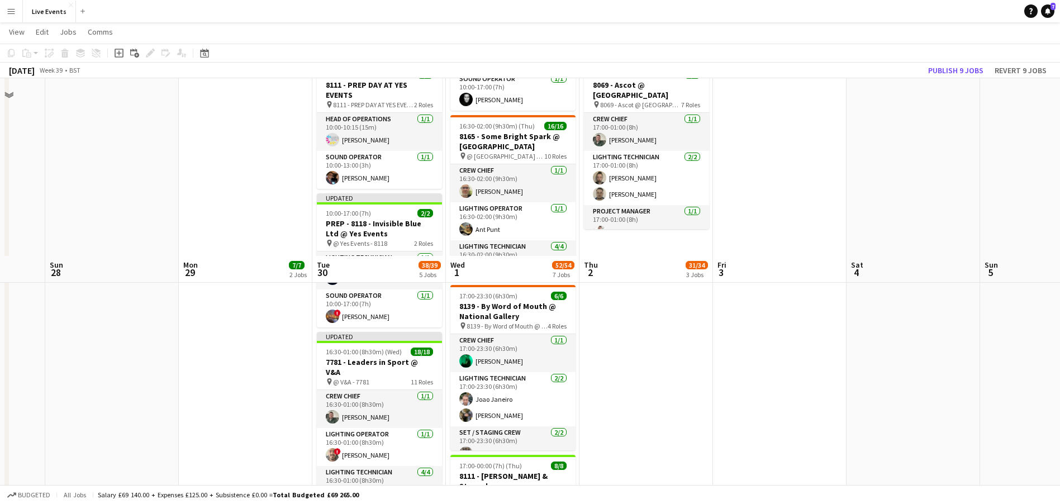
scroll to position [587, 0]
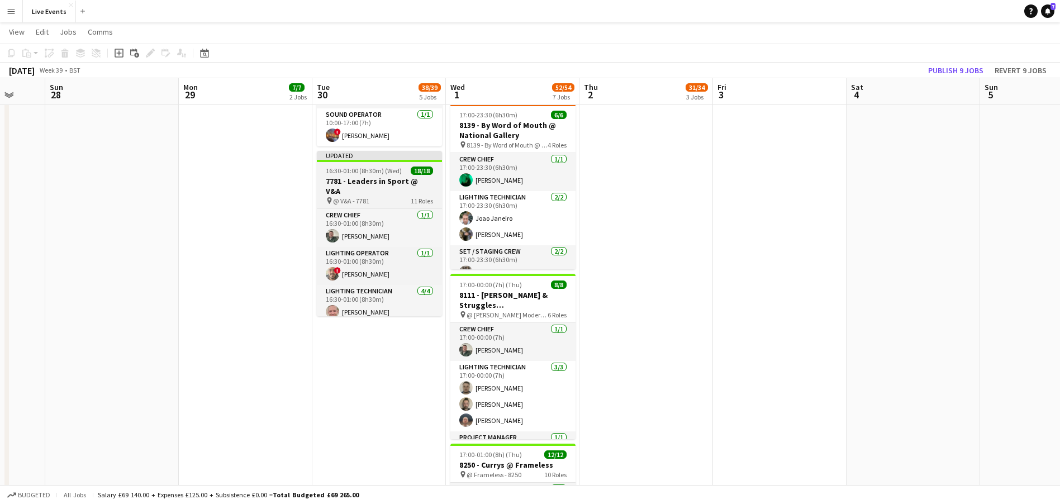
click at [366, 179] on h3 "7781 - Leaders in Sport @ V&A" at bounding box center [379, 186] width 125 height 20
